Goal: Transaction & Acquisition: Purchase product/service

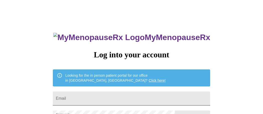
click at [126, 104] on input "Email" at bounding box center [131, 98] width 157 height 14
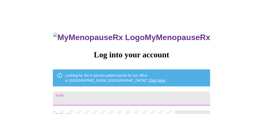
type input "amymarielemon3@gmail.com"
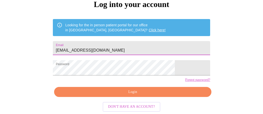
scroll to position [51, 0]
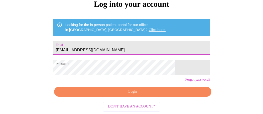
click at [132, 97] on button "Login" at bounding box center [132, 92] width 157 height 10
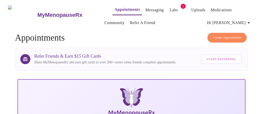
click at [169, 8] on link "Labs" at bounding box center [173, 10] width 8 height 7
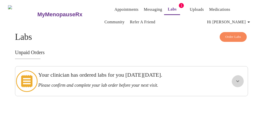
click at [238, 83] on icon "show more" at bounding box center [237, 81] width 6 height 6
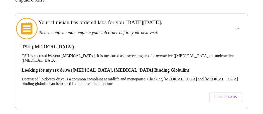
scroll to position [57, 0]
click at [228, 94] on span "Order Labs" at bounding box center [225, 97] width 22 height 6
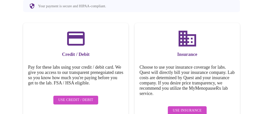
scroll to position [77, 0]
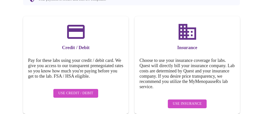
click at [183, 107] on span "Use Insurance" at bounding box center [187, 104] width 29 height 6
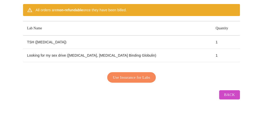
scroll to position [68, 0]
click at [140, 80] on span "Use Insurance for Labs" at bounding box center [131, 77] width 37 height 7
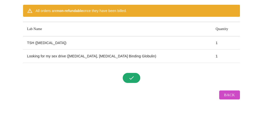
scroll to position [68, 0]
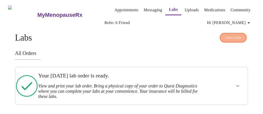
click at [237, 35] on span "Order Labs" at bounding box center [233, 38] width 16 height 6
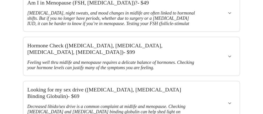
scroll to position [86, 0]
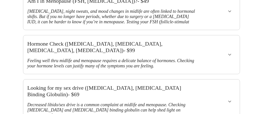
click at [230, 98] on icon "show more" at bounding box center [229, 101] width 6 height 6
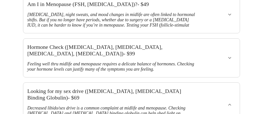
scroll to position [64, 0]
